Goal: Task Accomplishment & Management: Manage account settings

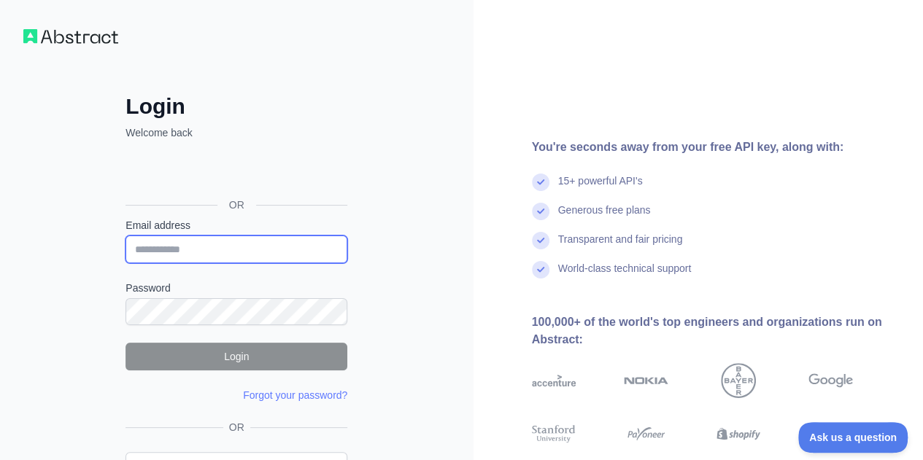
click at [263, 249] on input "Email address" at bounding box center [236, 250] width 222 height 28
